Goal: Register for event/course

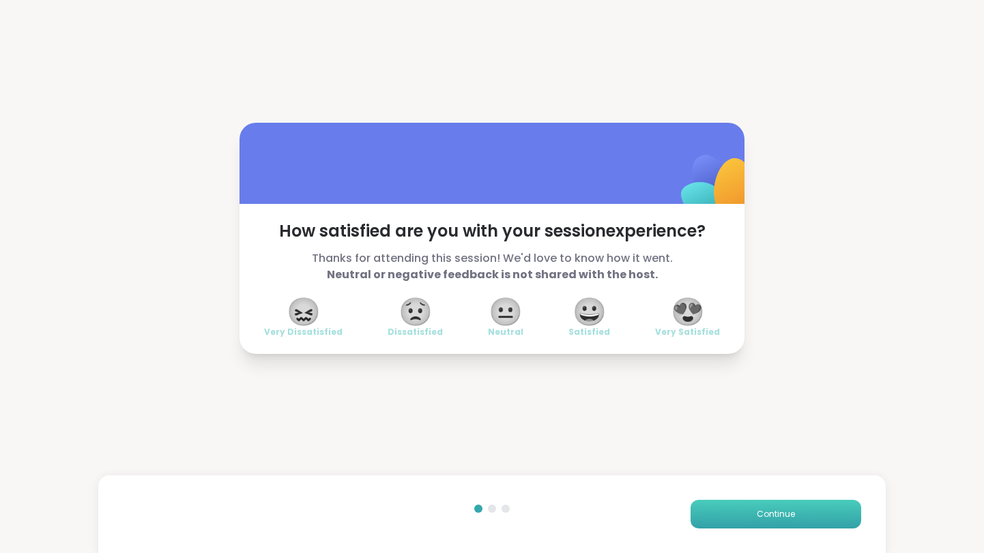
click at [780, 517] on span "Continue" at bounding box center [775, 514] width 38 height 12
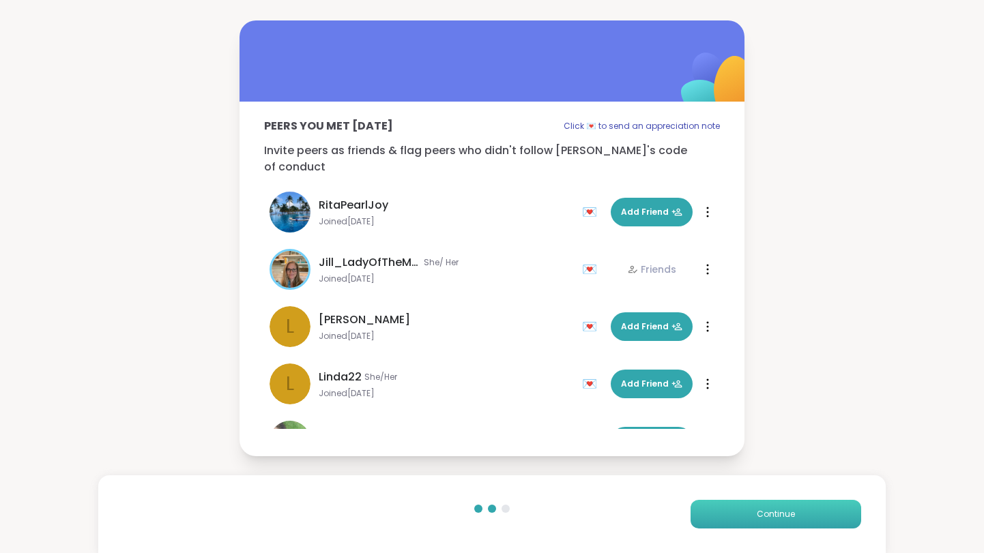
click at [780, 517] on span "Continue" at bounding box center [775, 514] width 38 height 12
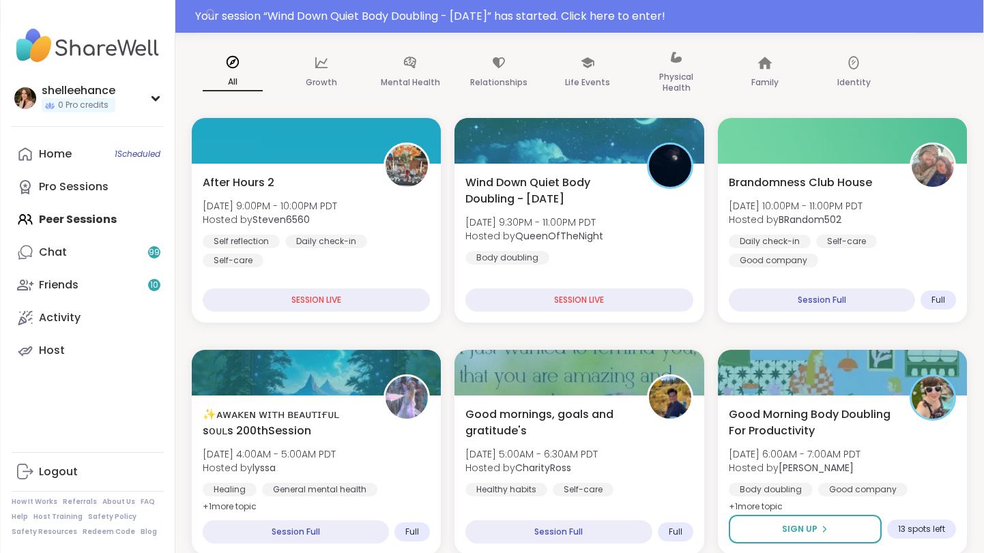
scroll to position [40, 0]
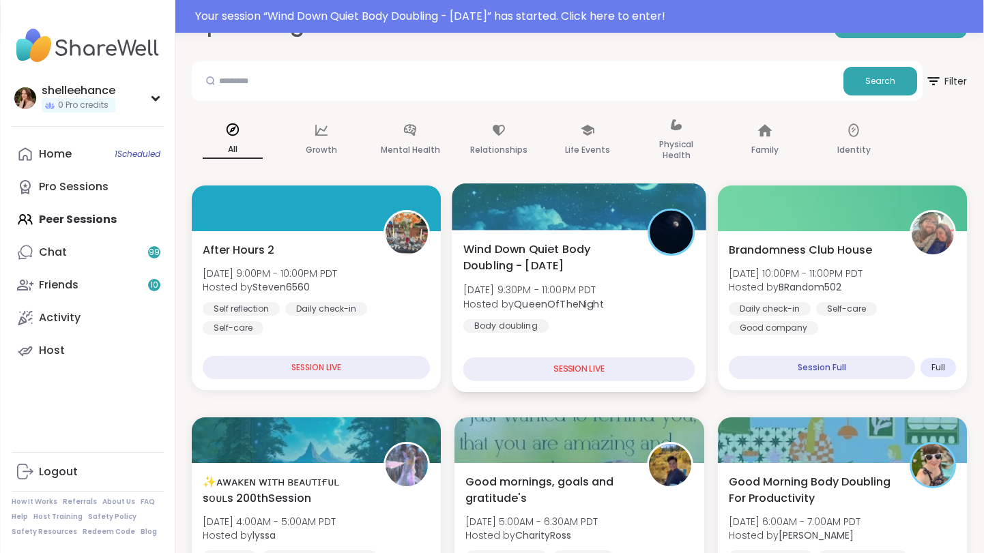
click at [643, 300] on div "Wind Down Quiet Body Doubling - [DATE] [DATE] 9:30PM - 11:00PM PDT Hosted by Qu…" at bounding box center [579, 287] width 232 height 92
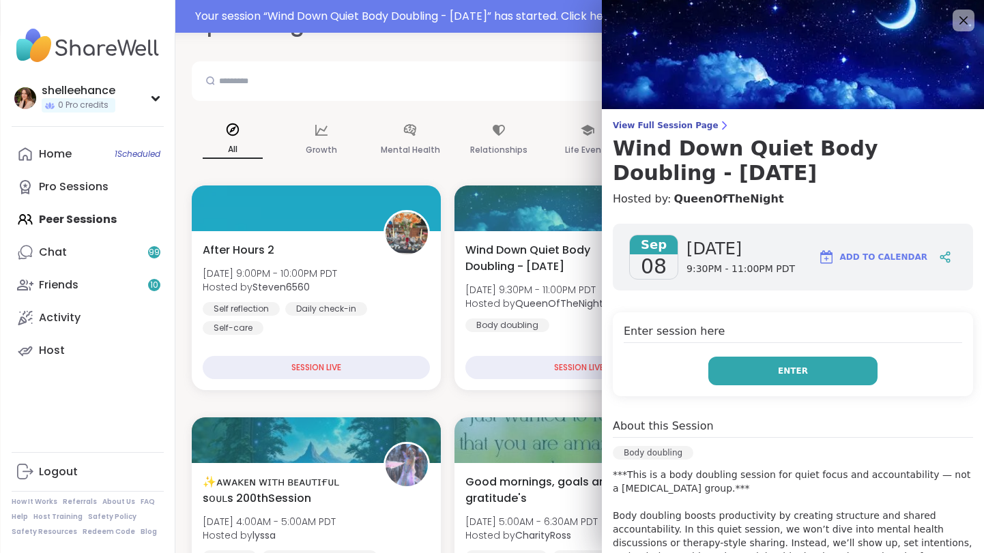
click at [763, 366] on button "Enter" at bounding box center [792, 371] width 169 height 29
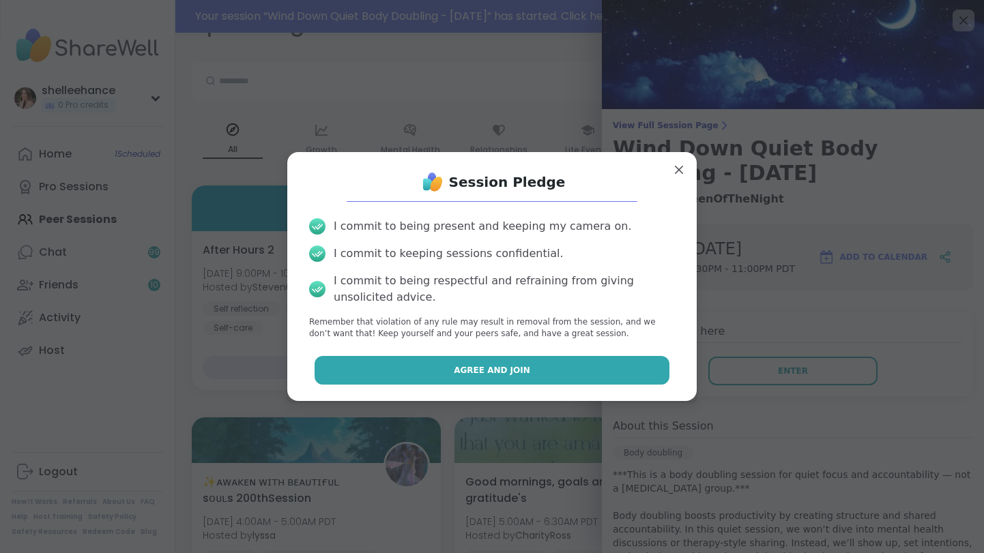
click at [439, 372] on button "Agree and Join" at bounding box center [491, 370] width 355 height 29
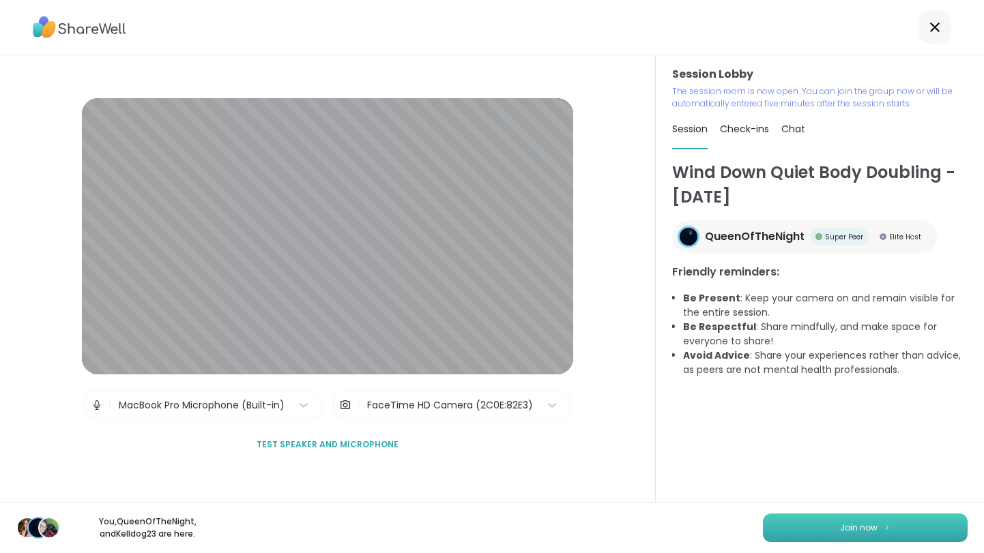
click at [851, 525] on span "Join now" at bounding box center [859, 528] width 38 height 12
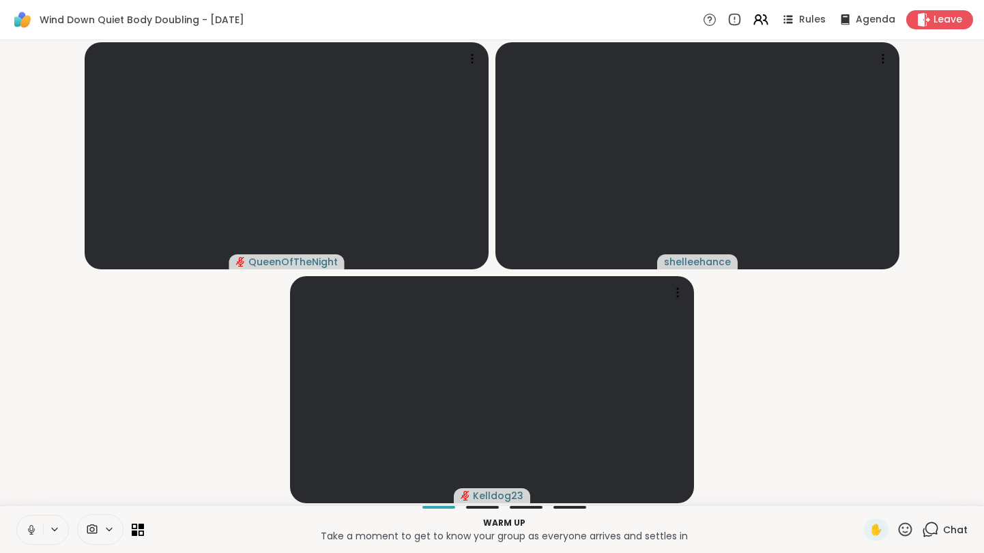
click at [25, 529] on button at bounding box center [30, 530] width 26 height 29
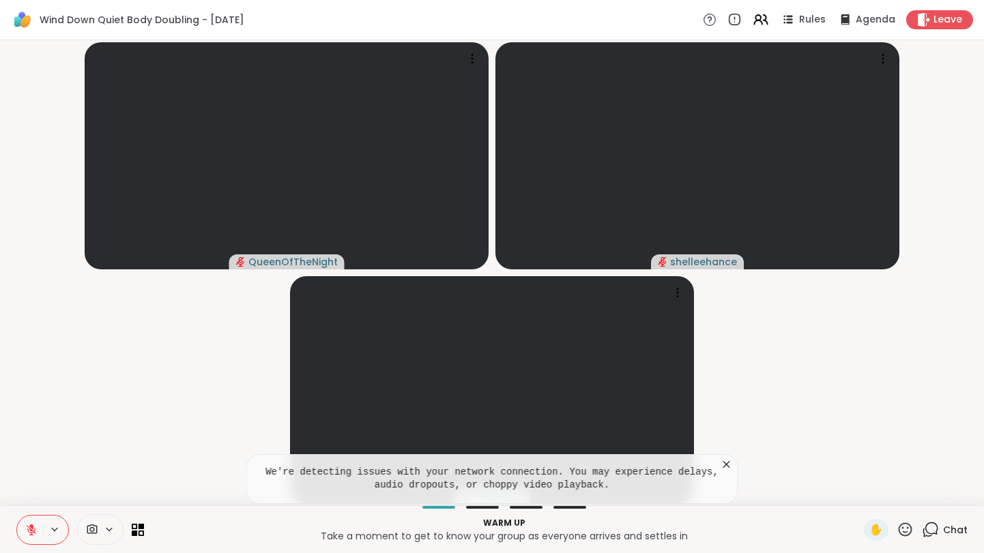
click at [29, 531] on icon at bounding box center [32, 530] width 10 height 10
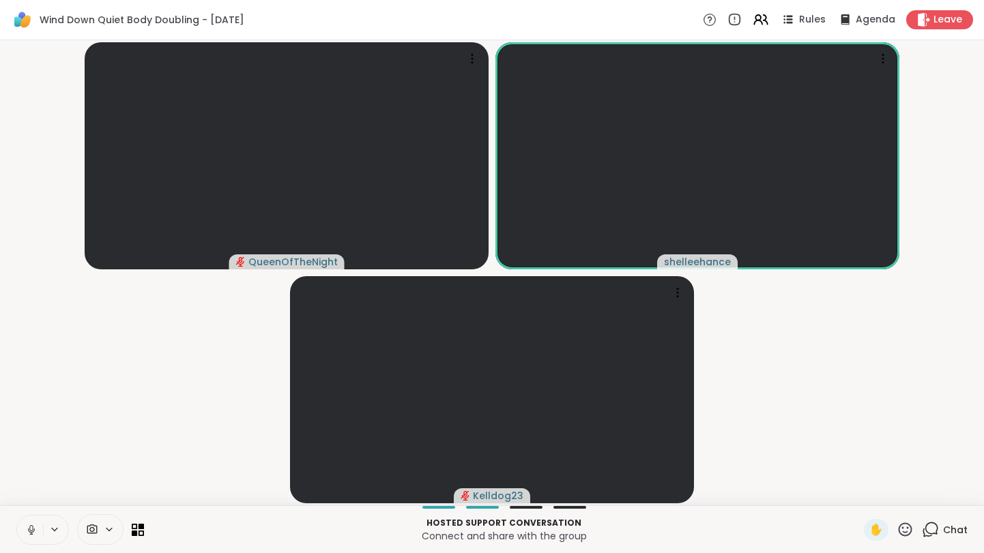
click at [27, 538] on button at bounding box center [30, 530] width 26 height 29
